Goal: Task Accomplishment & Management: Use online tool/utility

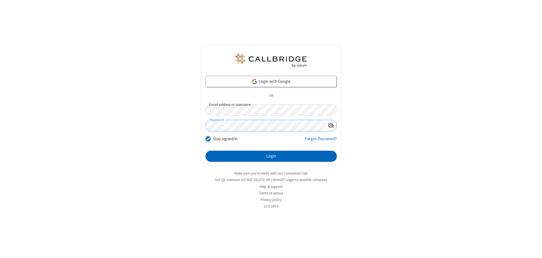
click at [271, 156] on button "Login" at bounding box center [271, 156] width 131 height 11
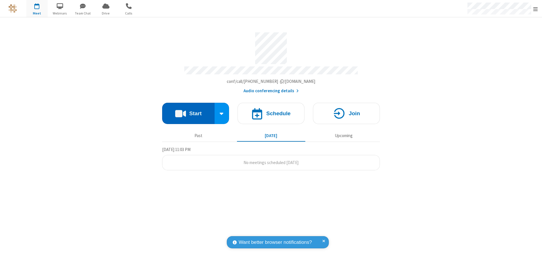
click at [188, 111] on button "Start" at bounding box center [188, 113] width 52 height 21
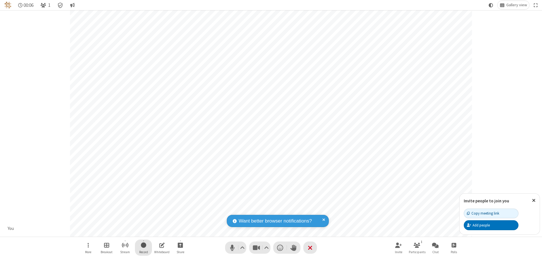
click at [143, 247] on span "Start recording" at bounding box center [143, 244] width 5 height 7
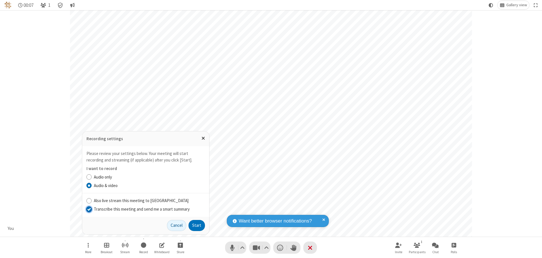
click at [89, 209] on input "Transcribe this meeting and send me a smart summary" at bounding box center [88, 209] width 5 height 6
click at [197, 225] on button "Start" at bounding box center [197, 225] width 16 height 11
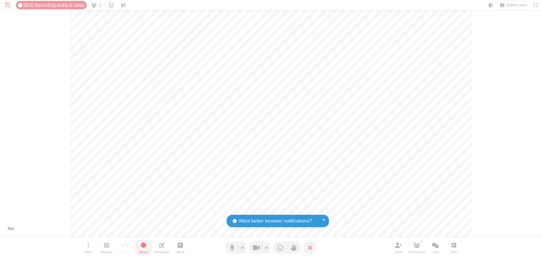
click at [143, 247] on span "Stop recording" at bounding box center [143, 244] width 7 height 7
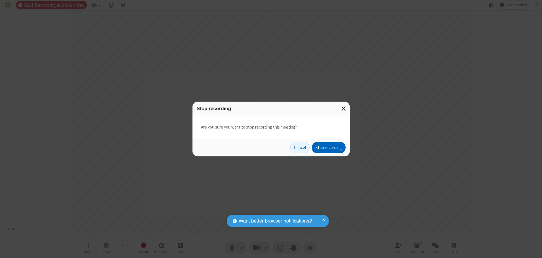
click at [329, 147] on button "Stop recording" at bounding box center [329, 147] width 34 height 11
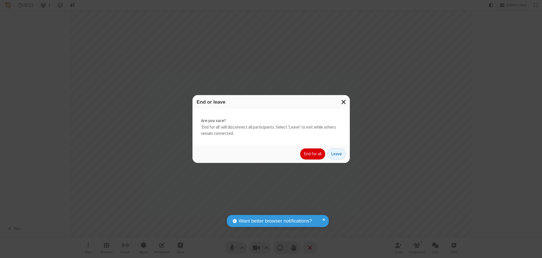
click at [313, 154] on button "End for all" at bounding box center [312, 153] width 25 height 11
